Goal: Find contact information: Find contact information

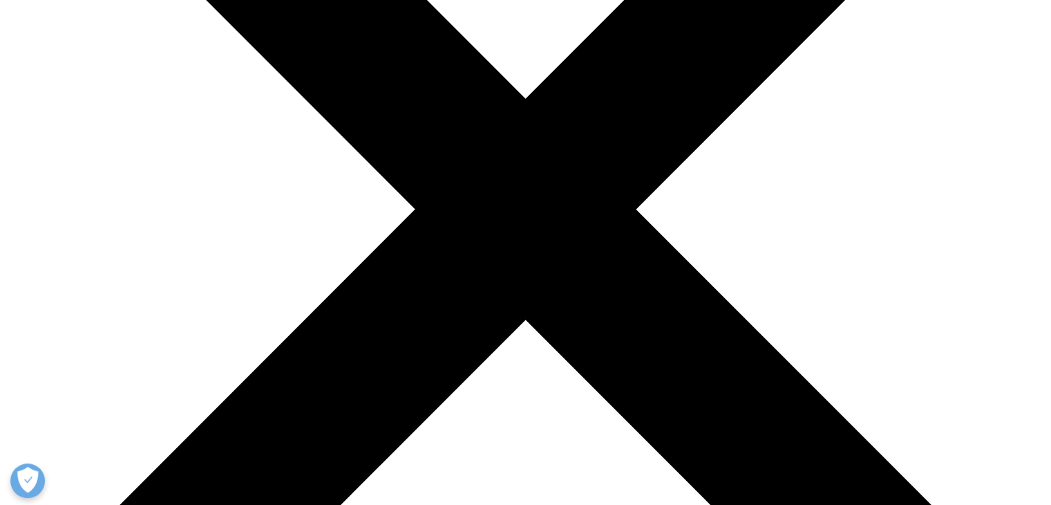
scroll to position [415, 0]
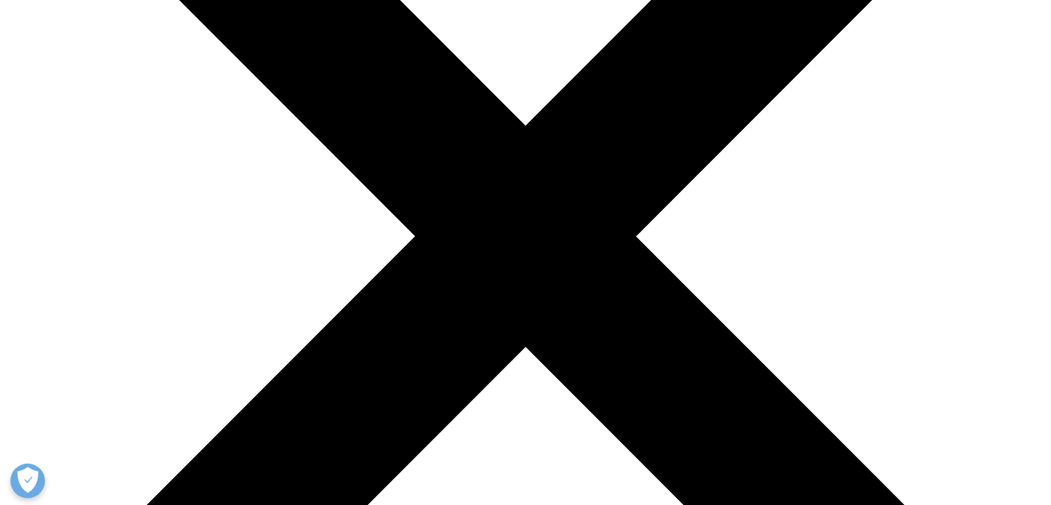
scroll to position [346, 0]
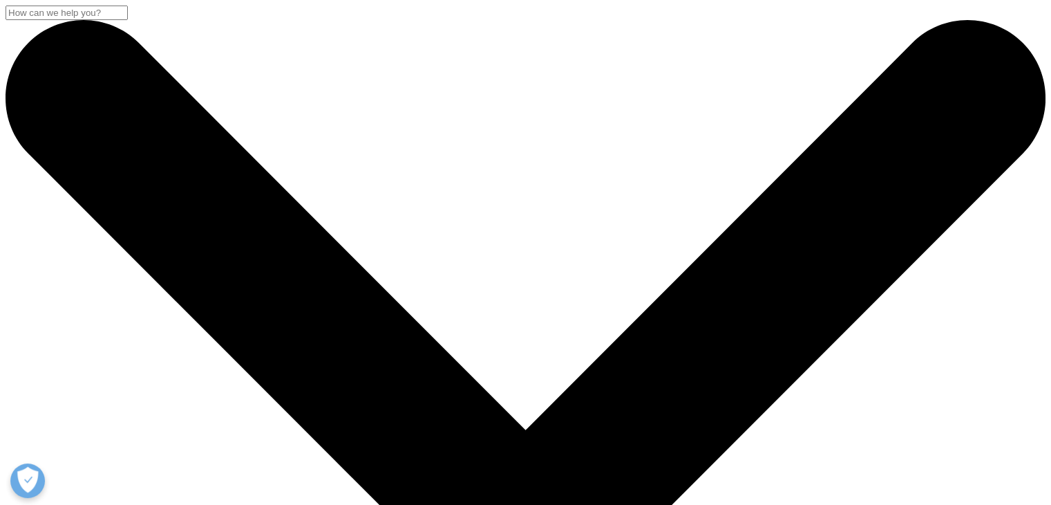
scroll to position [437, 0]
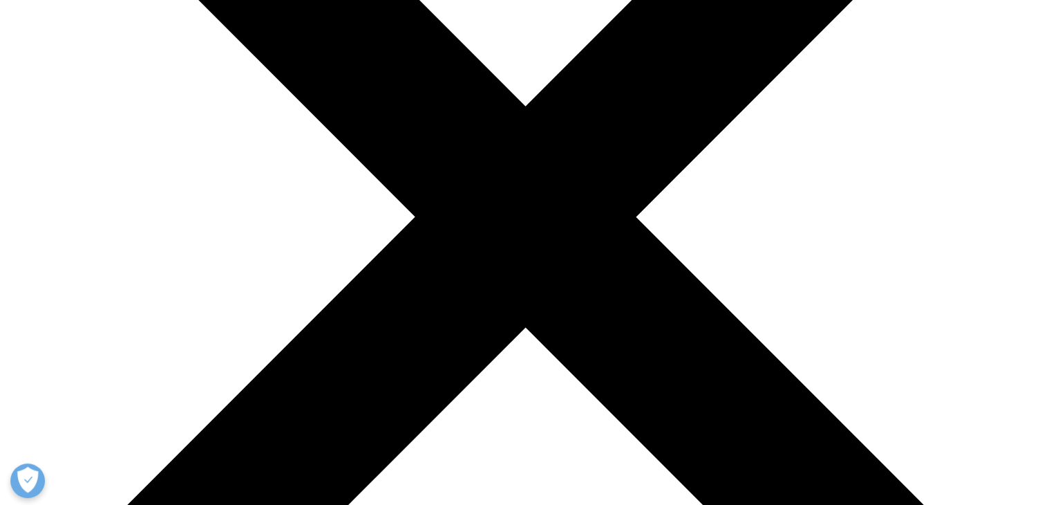
scroll to position [299, 0]
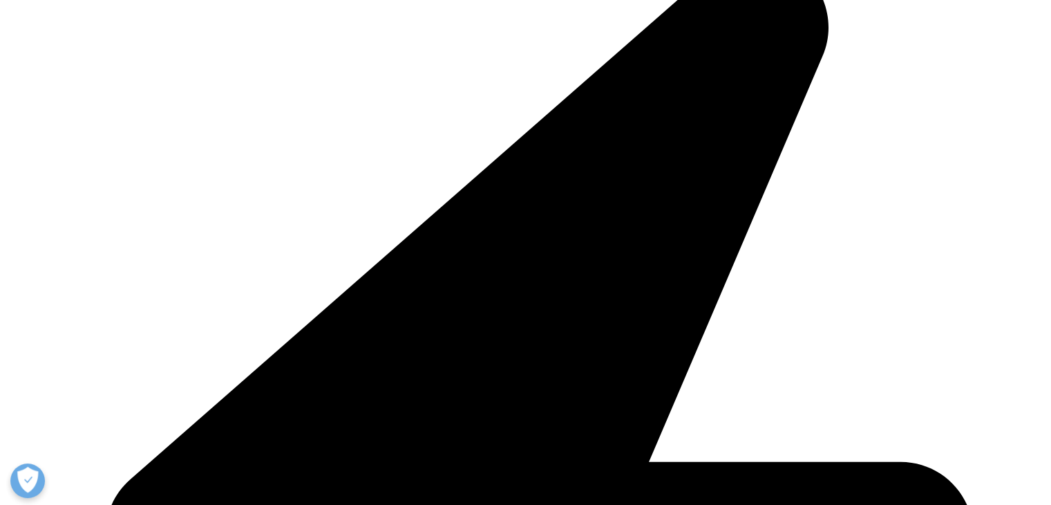
scroll to position [368, 0]
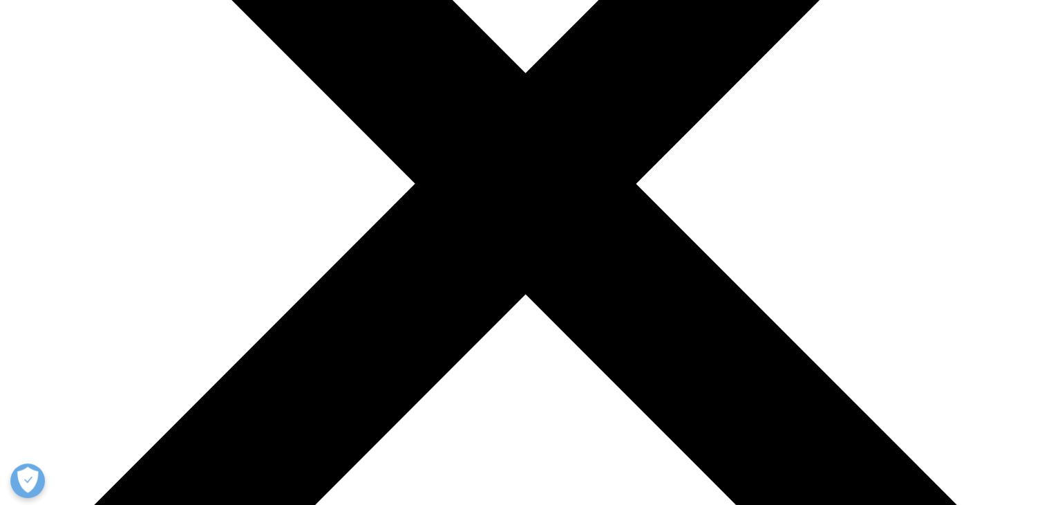
scroll to position [437, 0]
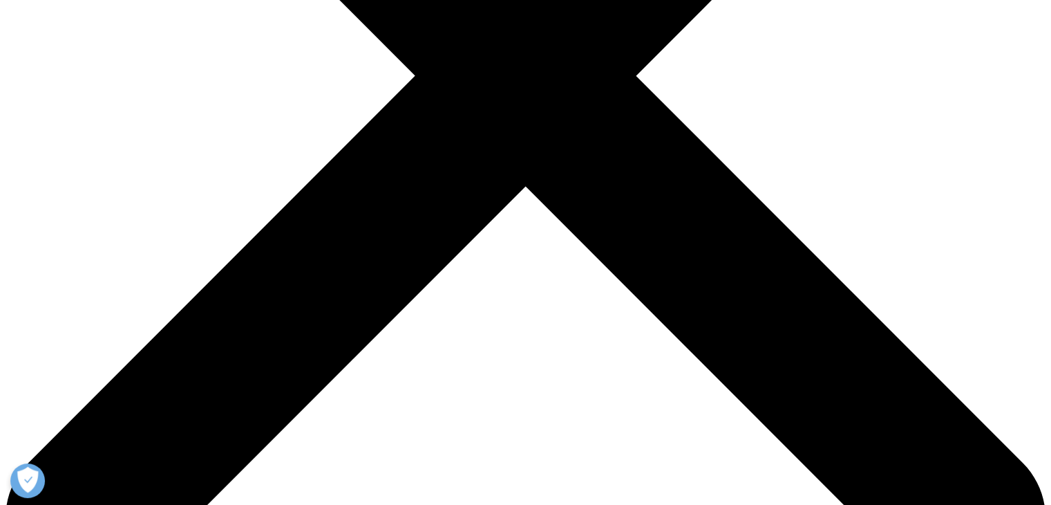
scroll to position [373, 0]
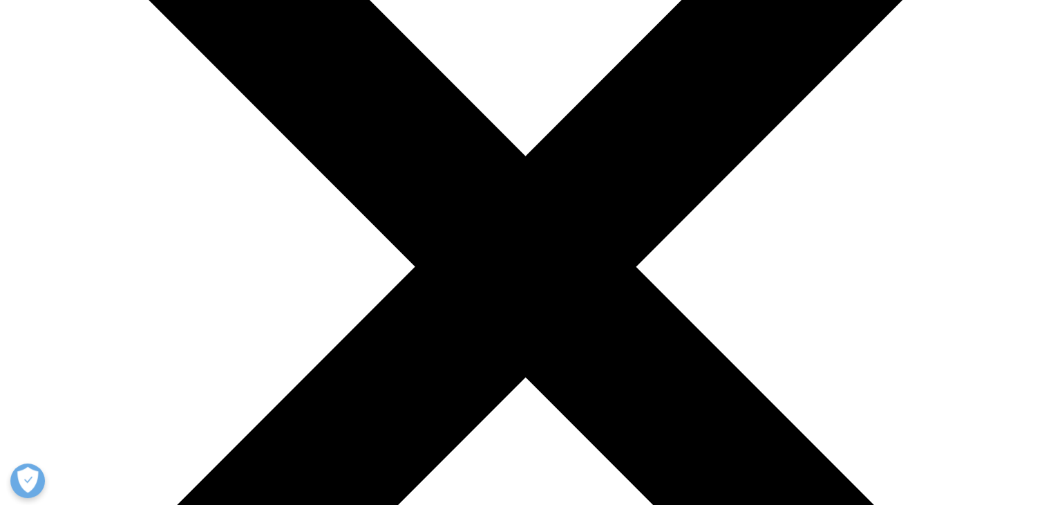
scroll to position [235, 0]
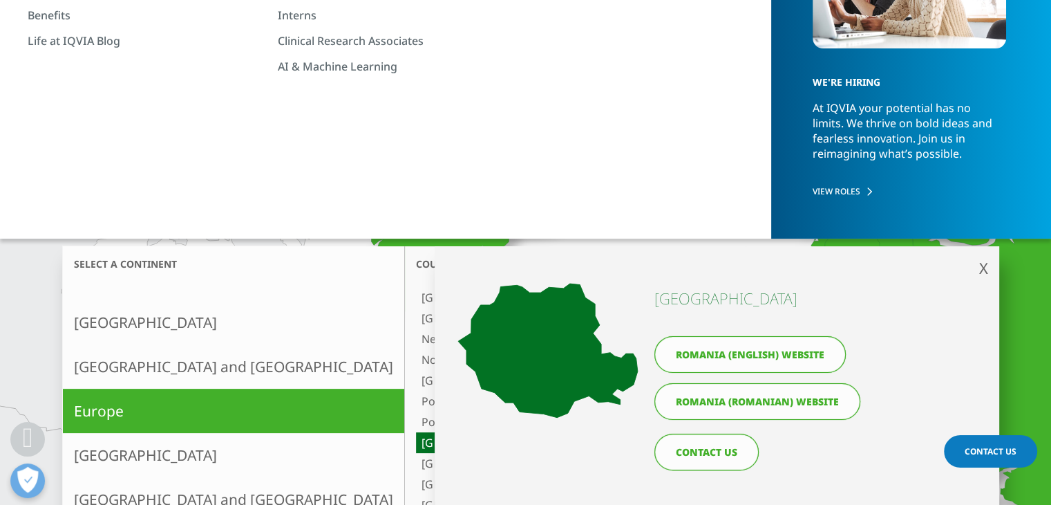
click at [701, 355] on link "Romania (English) website" at bounding box center [749, 354] width 191 height 37
